Goal: Information Seeking & Learning: Learn about a topic

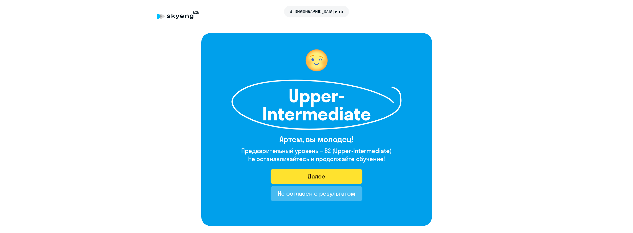
click at [303, 179] on button "Далее" at bounding box center [317, 176] width 92 height 15
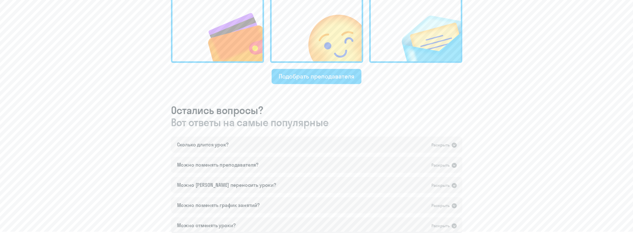
scroll to position [228, 0]
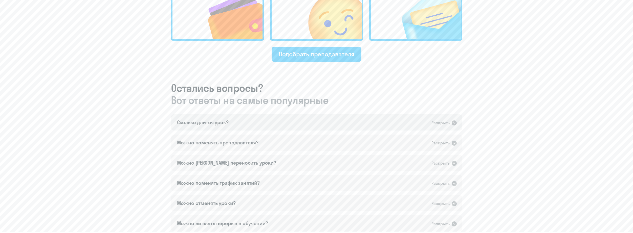
click at [309, 122] on div "Сколько длится урок? Раскрыть" at bounding box center [316, 123] width 291 height 16
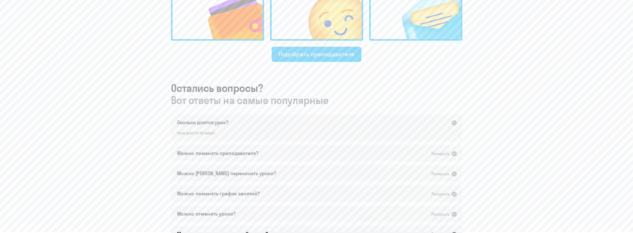
click at [309, 122] on div "Сколько длится урок? Раскрыть" at bounding box center [316, 123] width 291 height 16
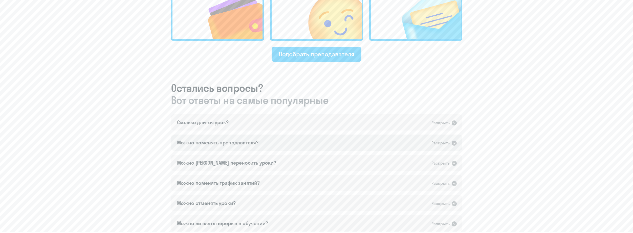
click at [277, 141] on div "Можно поменять преподавателя? Раскрыть" at bounding box center [316, 143] width 291 height 16
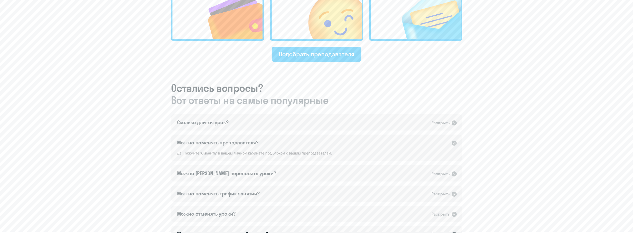
click at [277, 142] on div "Можно поменять преподавателя? Раскрыть" at bounding box center [316, 143] width 291 height 16
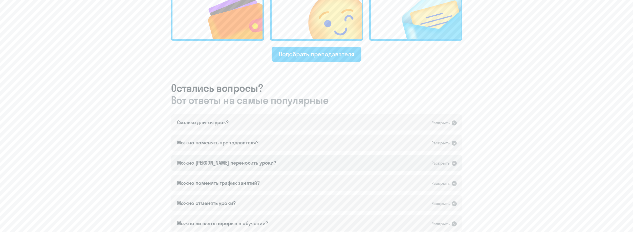
click at [254, 161] on div "Можно [PERSON_NAME] переносить уроки? Раскрыть" at bounding box center [316, 163] width 291 height 16
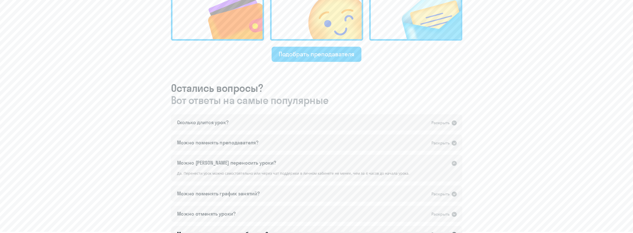
click at [261, 161] on div "Можно [PERSON_NAME] переносить уроки? Раскрыть" at bounding box center [316, 163] width 291 height 16
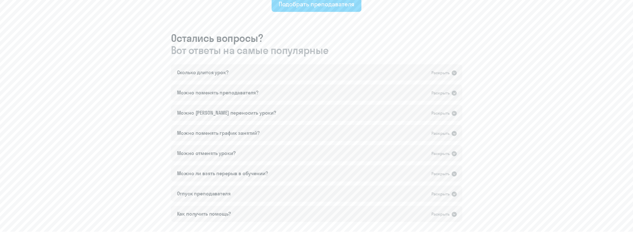
scroll to position [278, 0]
click at [267, 130] on div "Можно поменять график занятий? Раскрыть" at bounding box center [316, 133] width 291 height 16
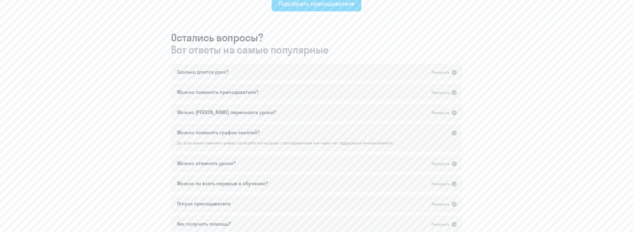
click at [267, 130] on div "Можно поменять график занятий? Раскрыть" at bounding box center [316, 133] width 291 height 16
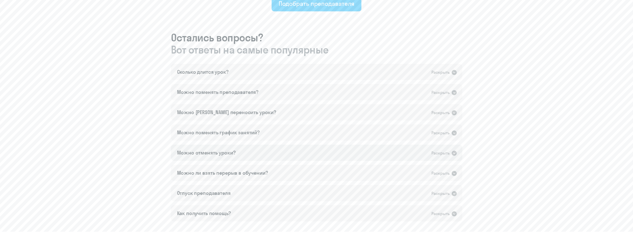
click at [266, 150] on div "Можно отменять уроки? Раскрыть" at bounding box center [316, 153] width 291 height 16
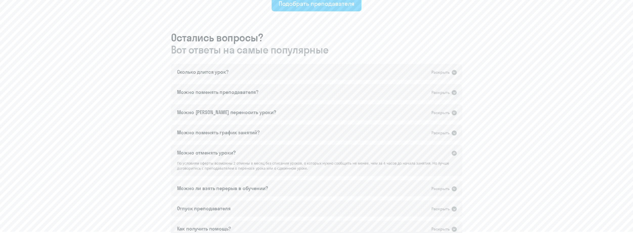
click at [405, 150] on div "Можно отменять уроки? Раскрыть" at bounding box center [316, 153] width 291 height 16
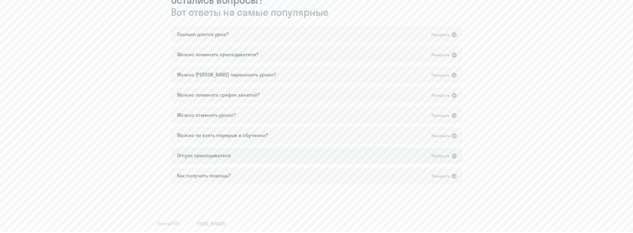
scroll to position [317, 0]
click at [285, 136] on div "Можно ли взять перерыв в обучении? Раскрыть" at bounding box center [316, 134] width 291 height 16
click at [299, 132] on div "Можно ли взять перерыв в обучении? Раскрыть" at bounding box center [316, 134] width 291 height 16
click at [277, 149] on div "Отпуск преподавателя Раскрыть" at bounding box center [316, 155] width 291 height 16
click at [337, 151] on div "Отпуск преподавателя Раскрыть" at bounding box center [316, 155] width 291 height 16
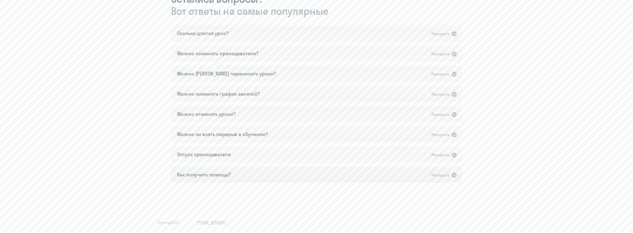
click at [264, 170] on div "Как получить помощь? Раскрыть" at bounding box center [316, 175] width 291 height 16
click at [276, 172] on div "Как получить помощь? Раскрыть" at bounding box center [316, 175] width 291 height 16
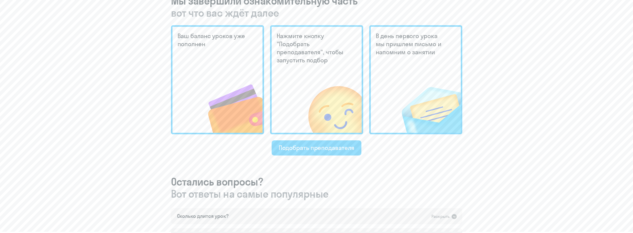
scroll to position [115, 0]
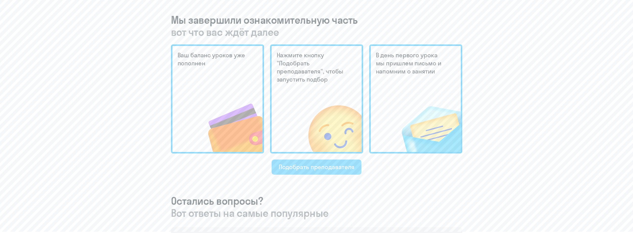
click at [303, 167] on div "Подобрать преподавателя" at bounding box center [317, 167] width 76 height 8
